Goal: Answer question/provide support

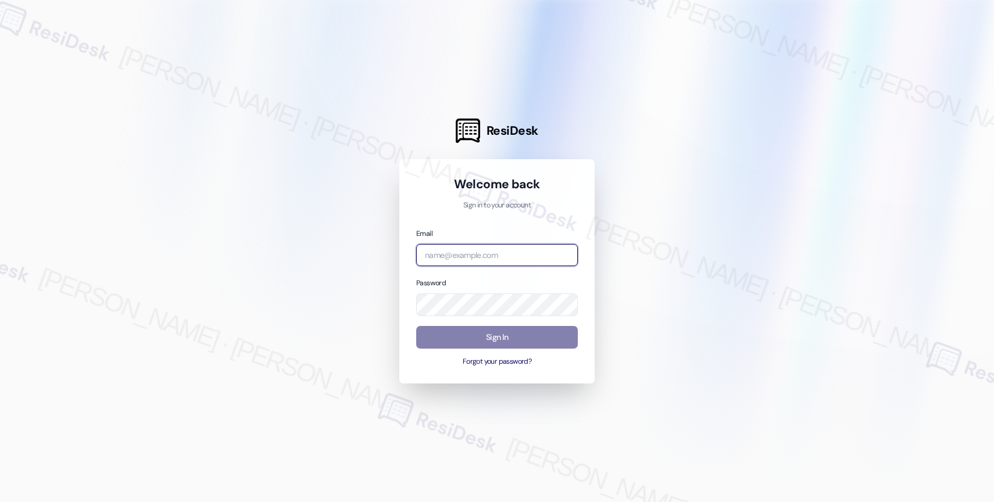
click at [451, 251] on input "email" at bounding box center [497, 255] width 162 height 23
paste input "automated-surveys-american_landmark-[PERSON_NAME].[PERSON_NAME]@american_[DOMAI…"
type input "automated-surveys-american_landmark-[PERSON_NAME].[PERSON_NAME]@american_[DOMAI…"
drag, startPoint x: 671, startPoint y: 227, endPoint x: 723, endPoint y: 134, distance: 107.0
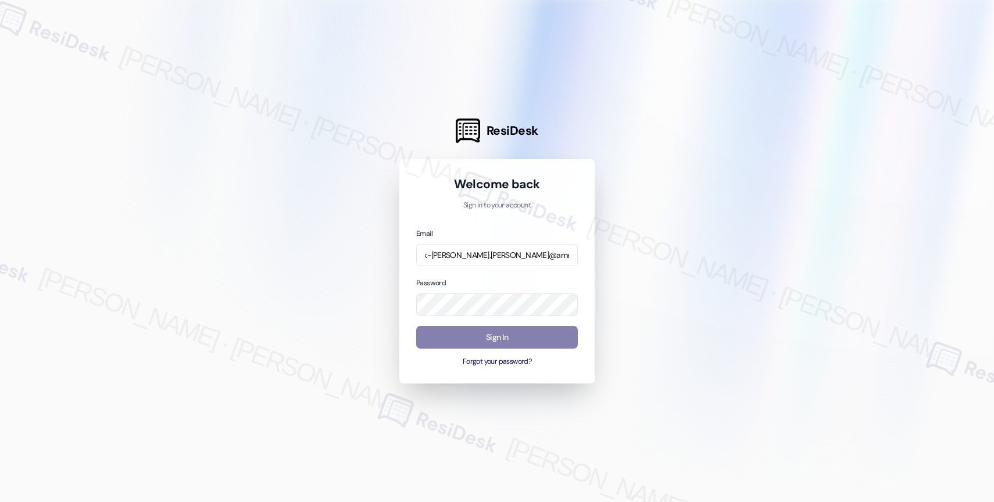
click at [671, 227] on div at bounding box center [497, 251] width 994 height 502
drag, startPoint x: 690, startPoint y: 270, endPoint x: 506, endPoint y: 326, distance: 192.0
click at [690, 270] on div at bounding box center [497, 251] width 994 height 502
click at [477, 338] on button "Sign In" at bounding box center [497, 337] width 162 height 23
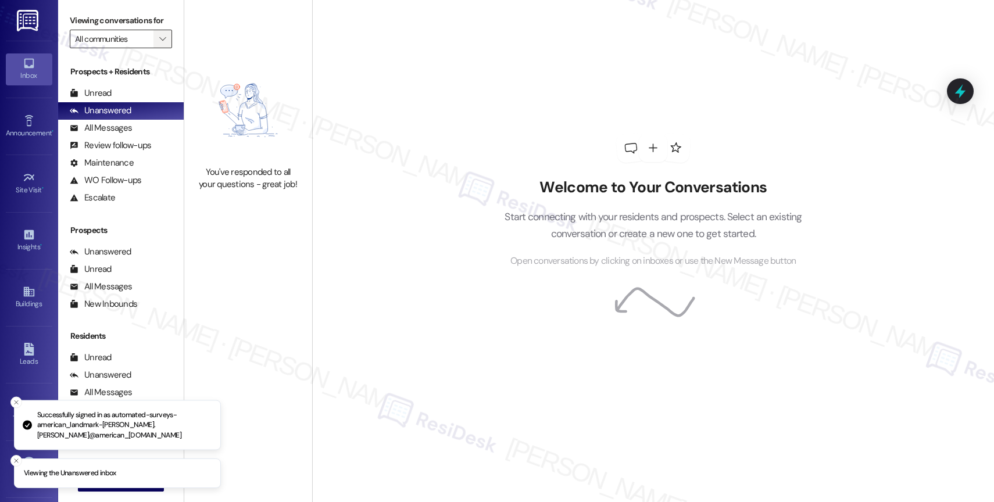
click at [159, 44] on icon "" at bounding box center [162, 38] width 6 height 9
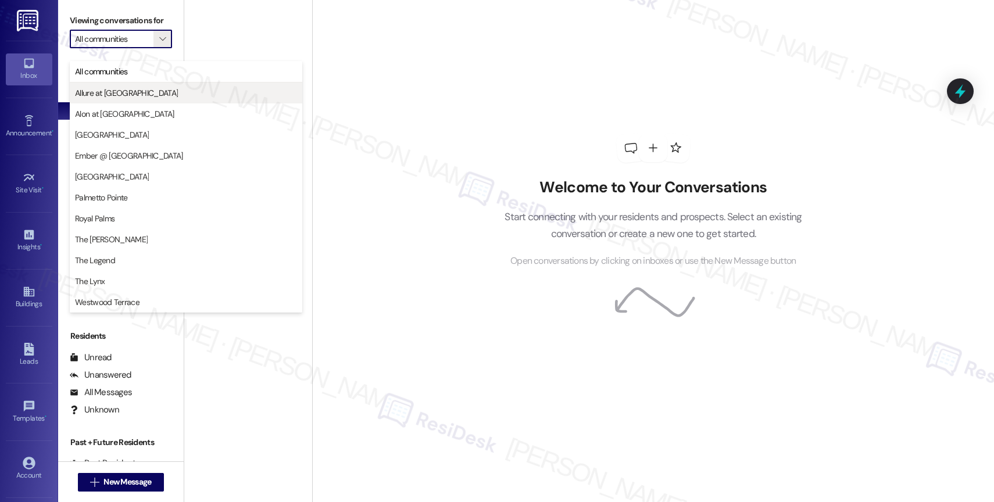
click at [148, 94] on span "Allure at [GEOGRAPHIC_DATA]" at bounding box center [186, 93] width 222 height 12
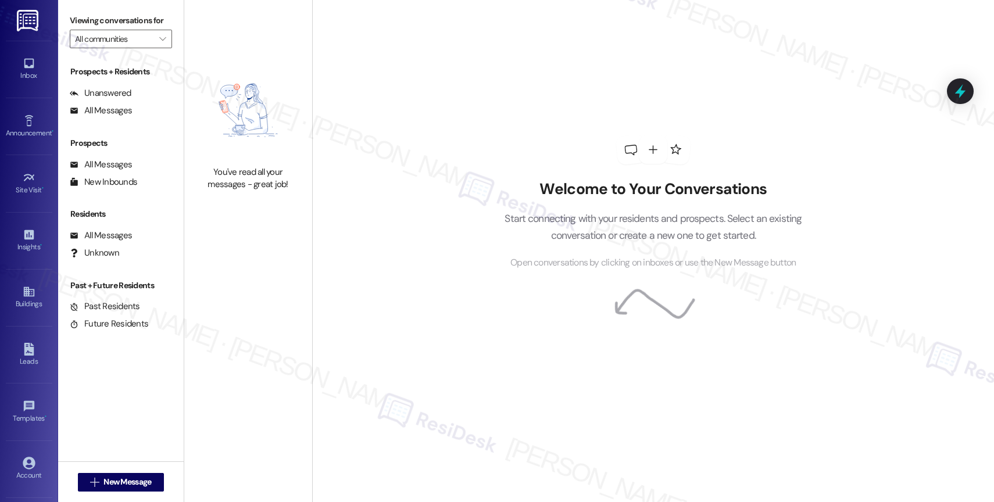
type input "Allure at [GEOGRAPHIC_DATA]"
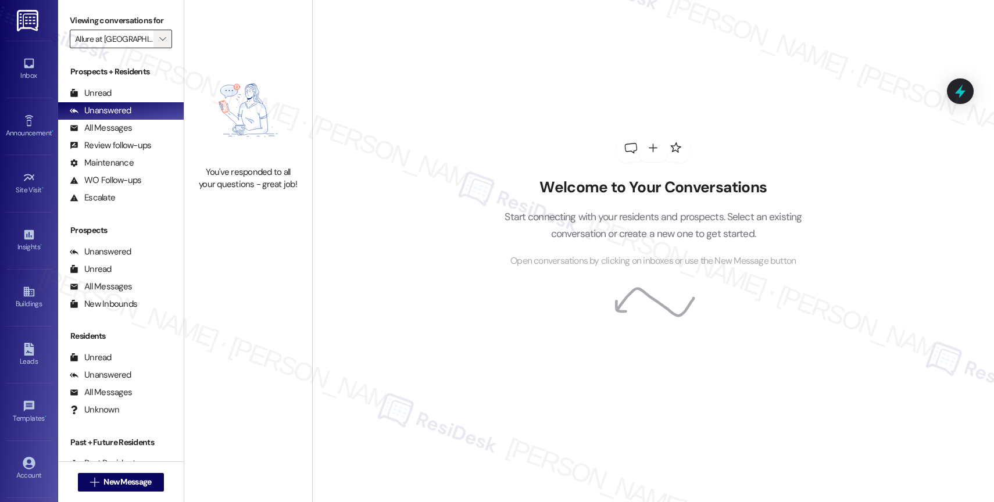
click at [157, 48] on span "" at bounding box center [162, 39] width 11 height 19
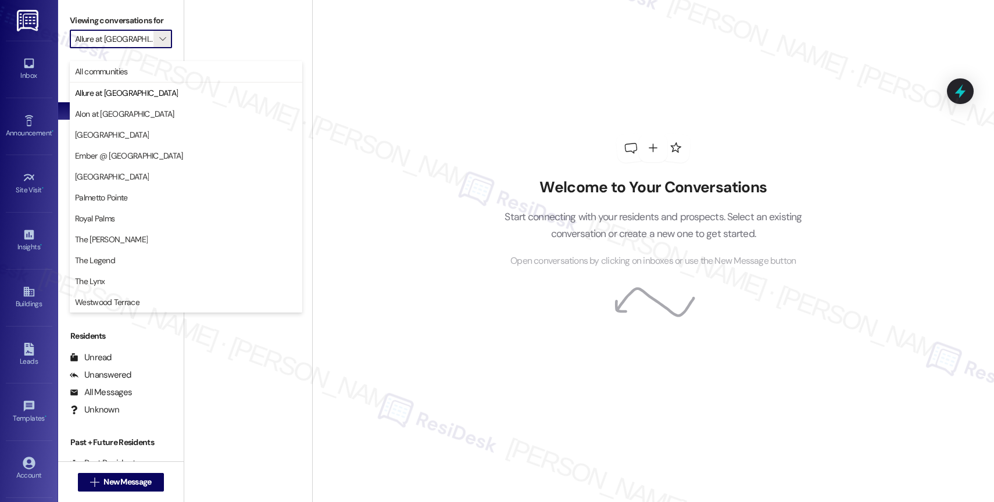
click at [544, 149] on div "Welcome to Your Conversations Start connecting with your residents and prospect…" at bounding box center [653, 201] width 349 height 402
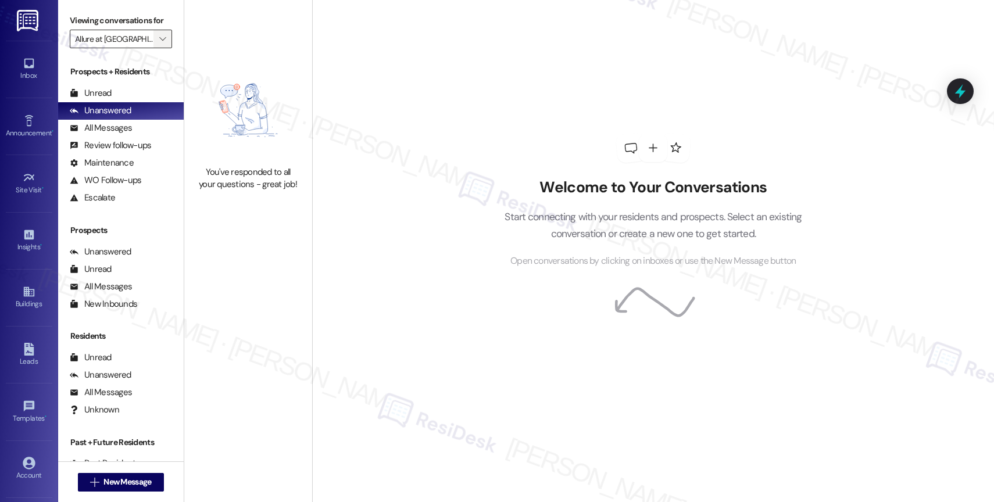
click at [158, 44] on span "" at bounding box center [162, 39] width 11 height 19
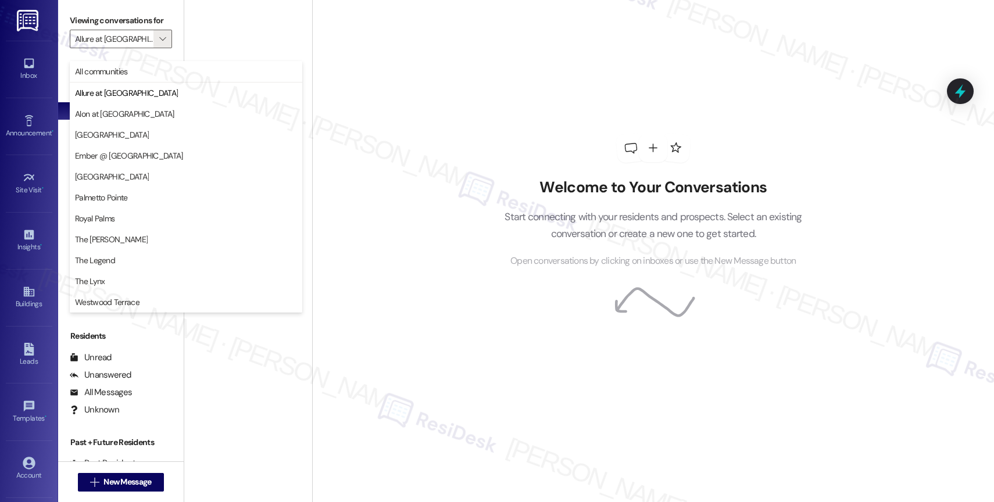
click at [552, 79] on div "Welcome to Your Conversations Start connecting with your residents and prospect…" at bounding box center [653, 201] width 349 height 402
